Goal: Task Accomplishment & Management: Manage account settings

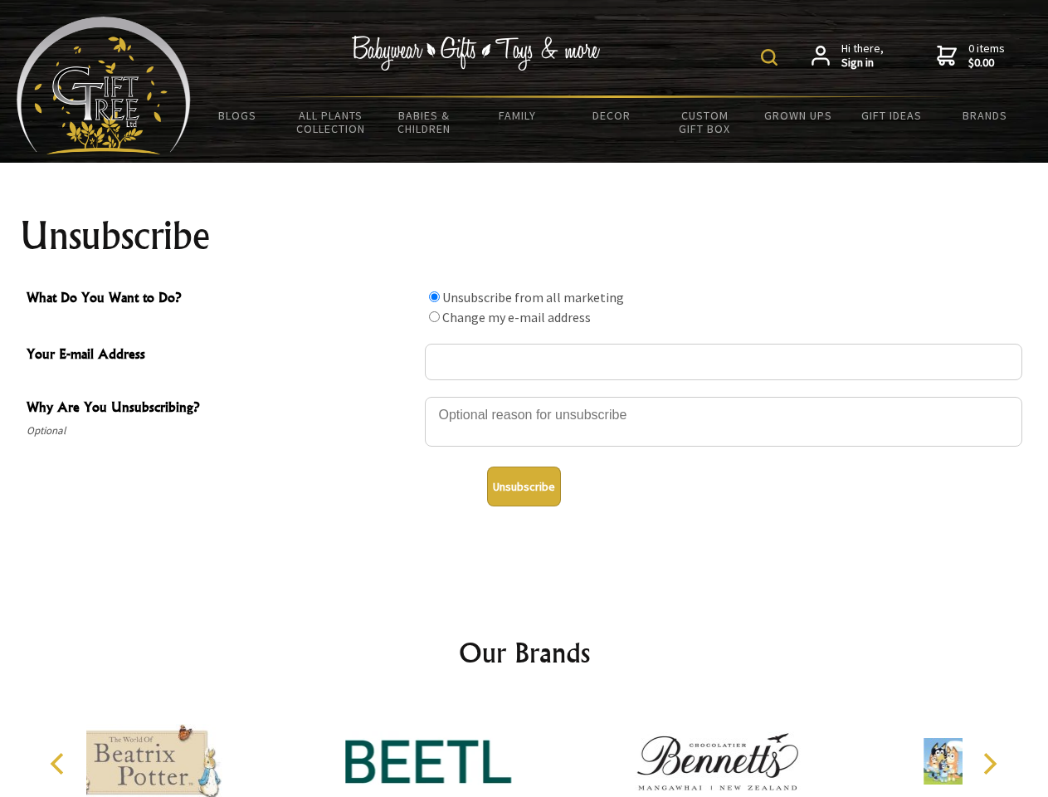
click at [772, 57] on img at bounding box center [769, 57] width 17 height 17
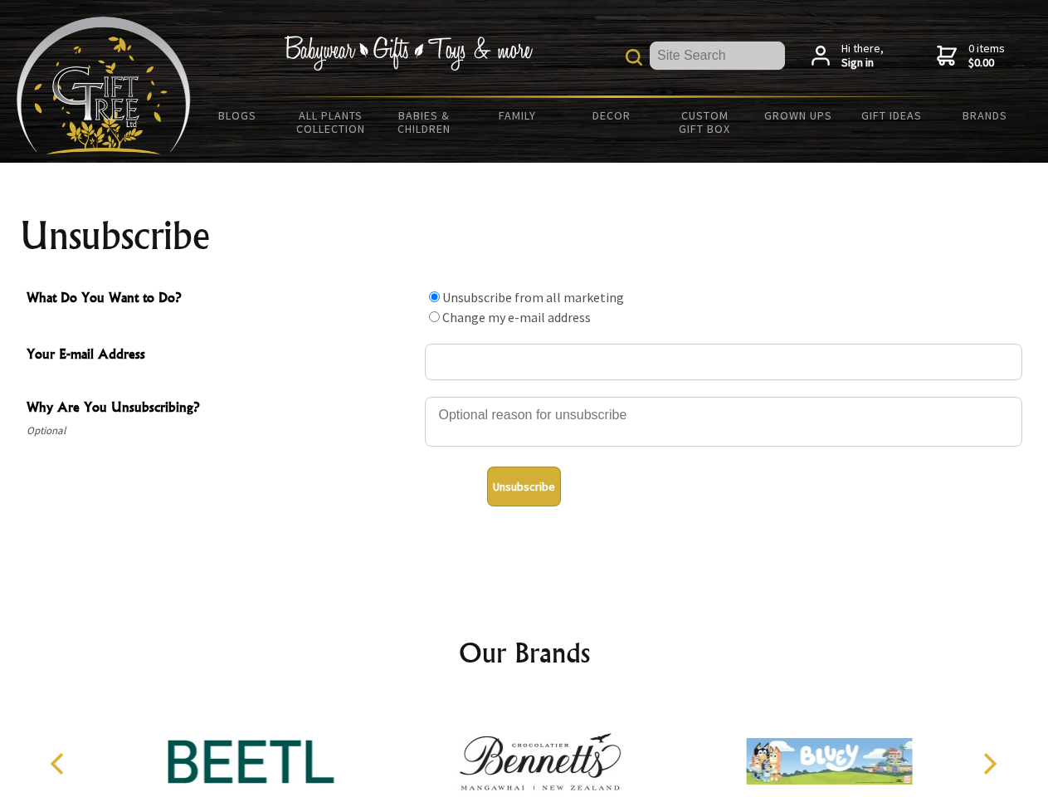
click at [524, 396] on div at bounding box center [723, 424] width 597 height 58
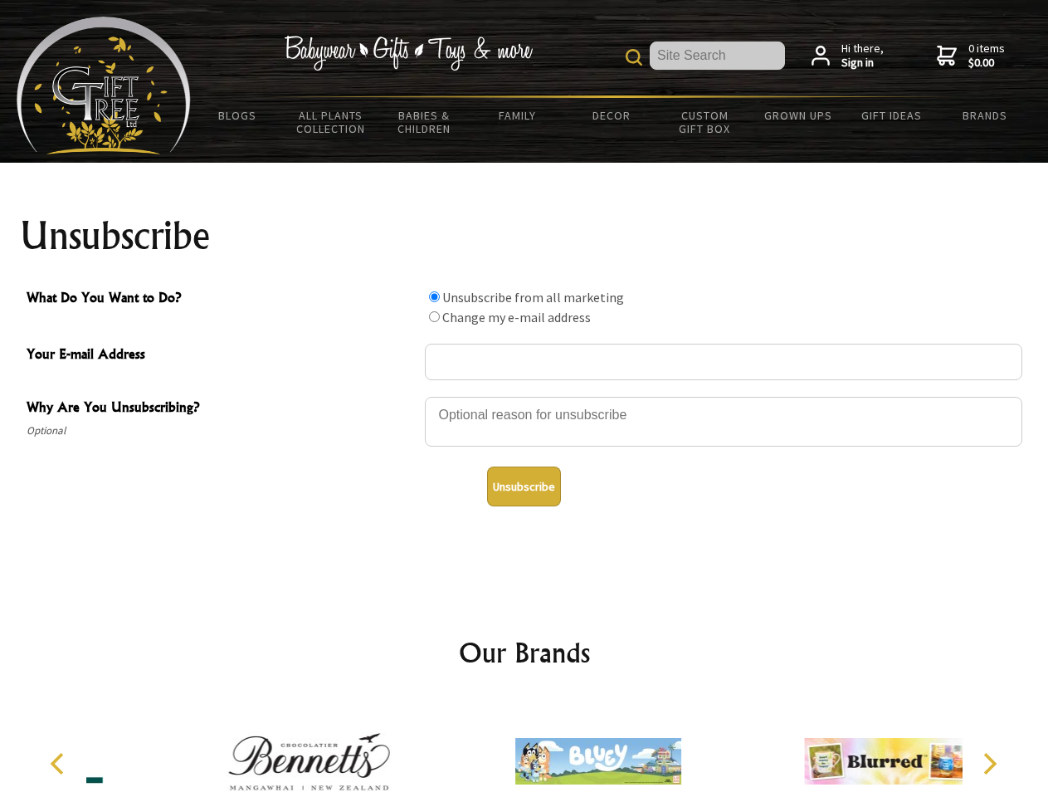
click at [434, 296] on input "What Do You Want to Do?" at bounding box center [434, 296] width 11 height 11
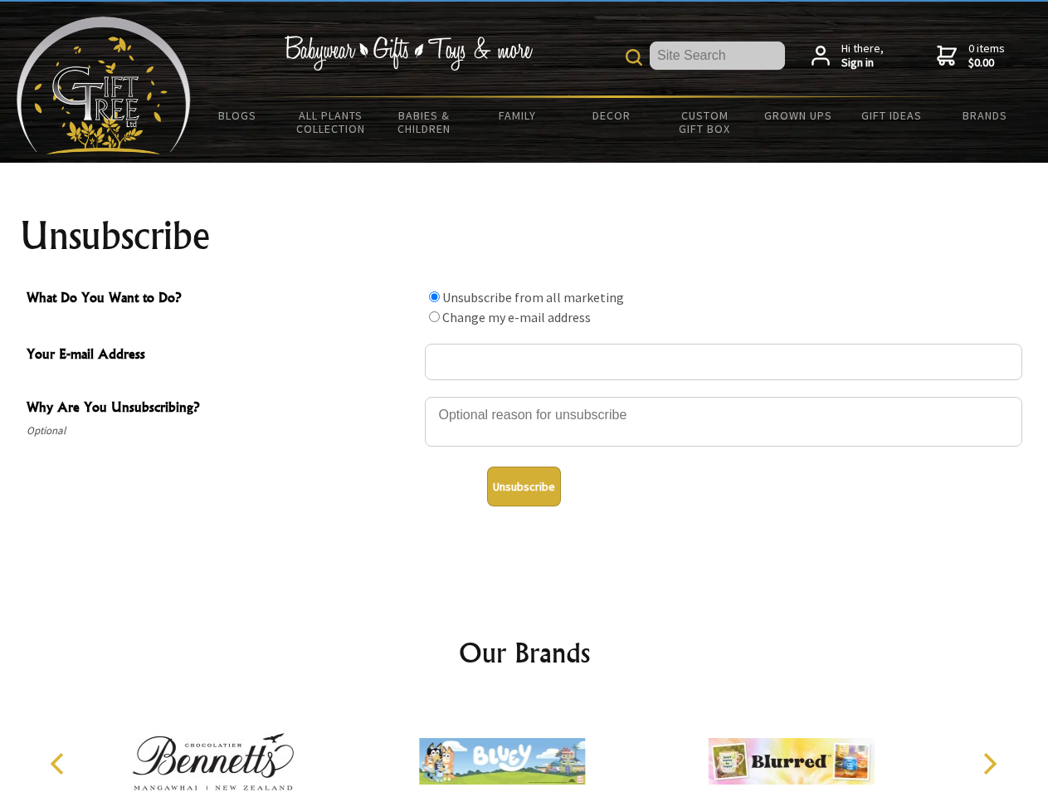
click at [434, 316] on input "What Do You Want to Do?" at bounding box center [434, 316] width 11 height 11
radio input "true"
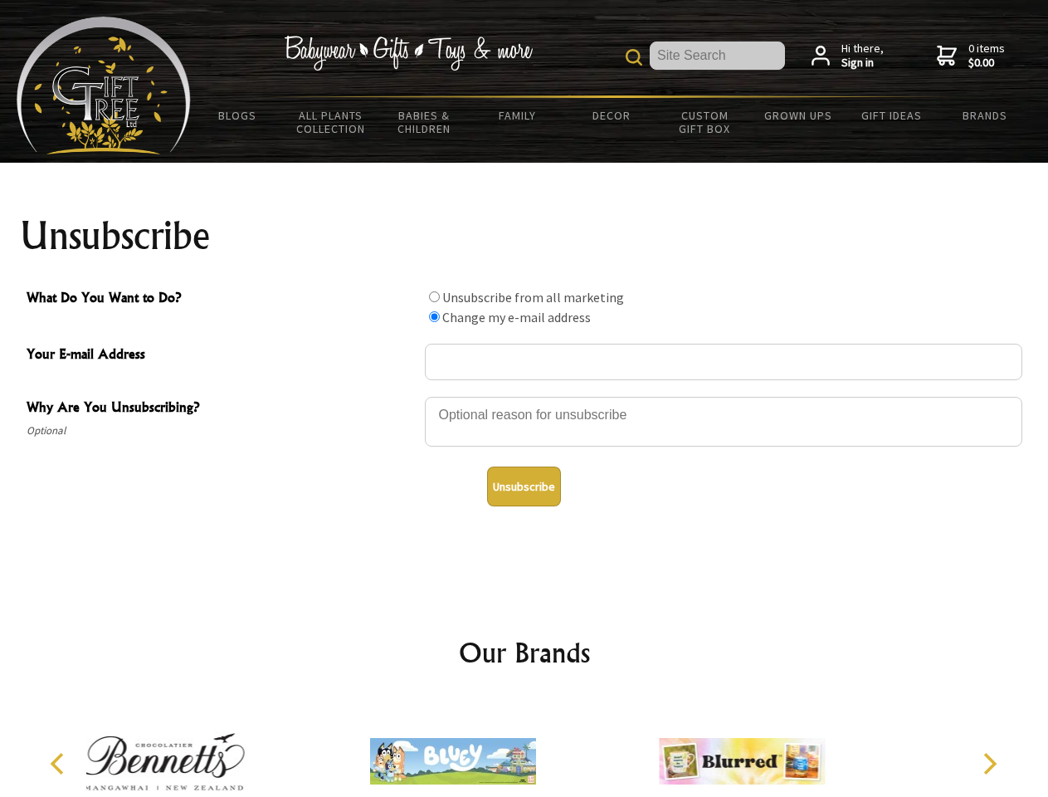
click at [524, 486] on button "Unsubscribe" at bounding box center [524, 486] width 74 height 40
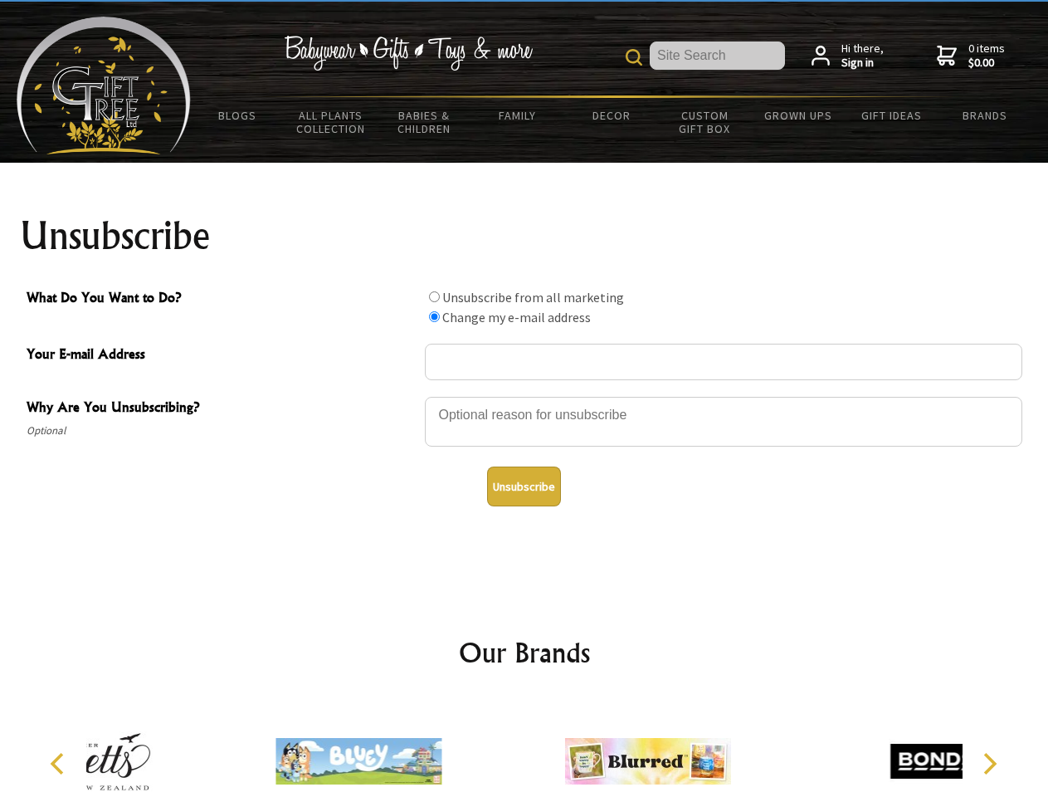
click at [524, 748] on div at bounding box center [647, 763] width 289 height 129
click at [60, 763] on icon "Previous" at bounding box center [59, 764] width 22 height 22
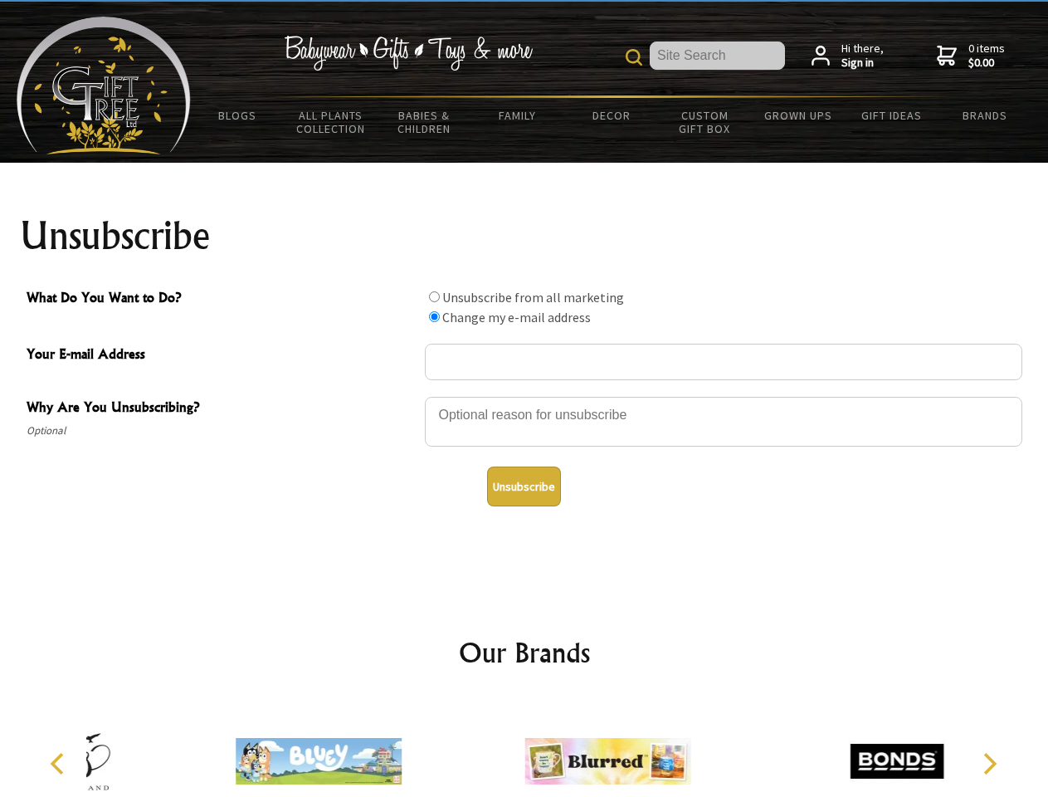
click at [989, 763] on icon "Next" at bounding box center [989, 764] width 22 height 22
